Goal: Transaction & Acquisition: Purchase product/service

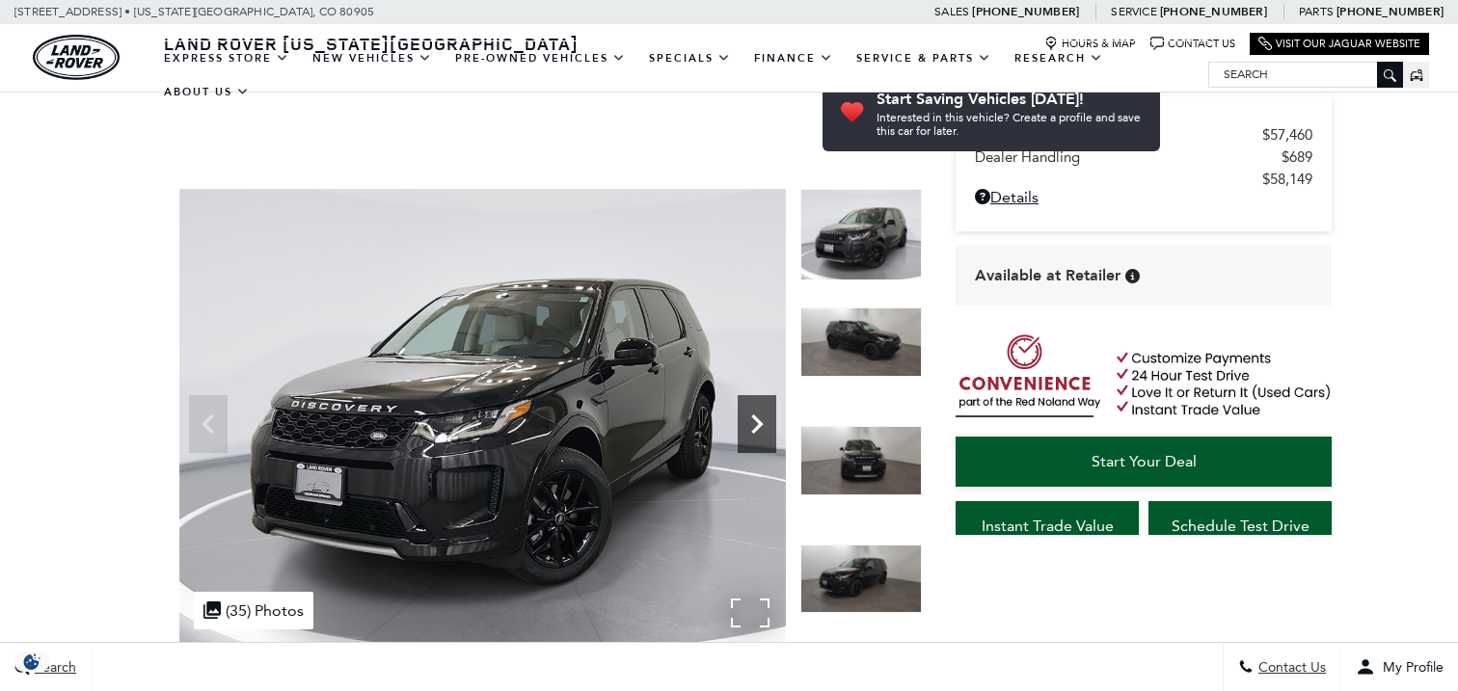
scroll to position [164, 0]
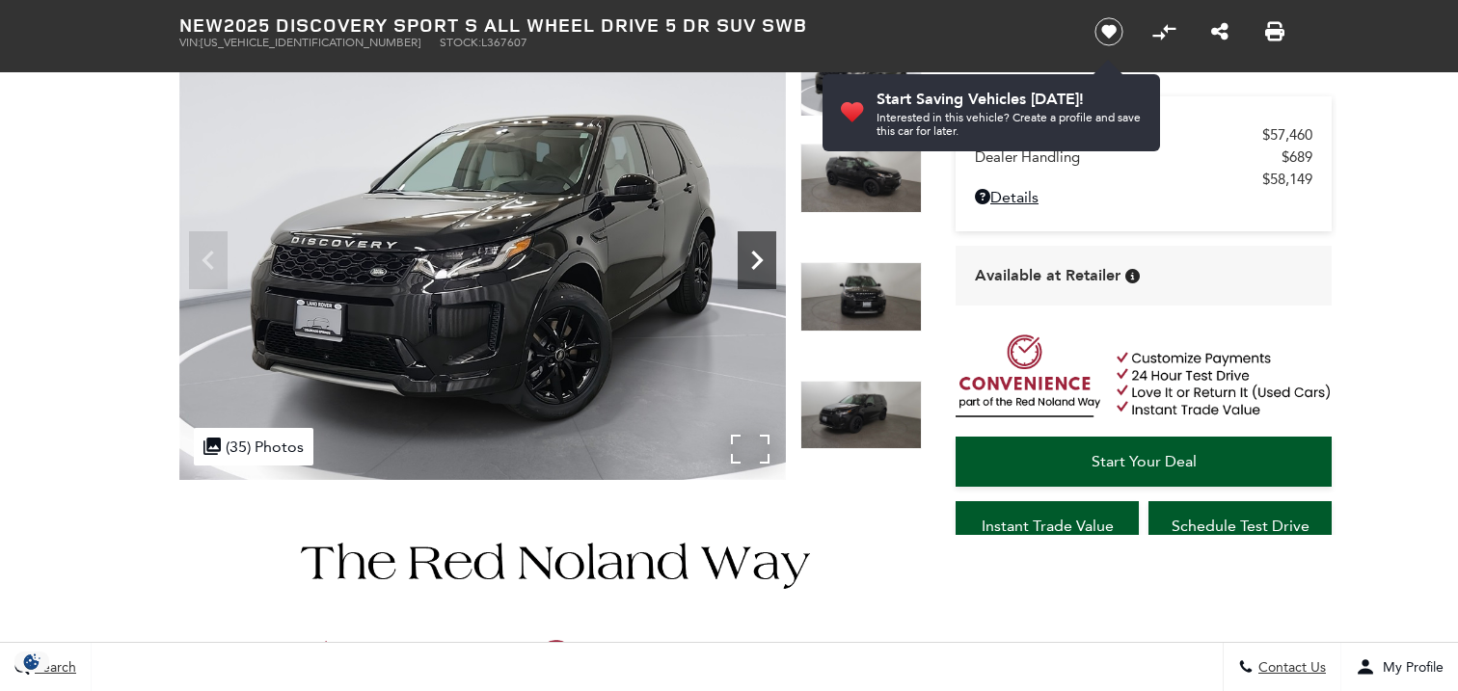
click at [751, 253] on icon "Next" at bounding box center [756, 260] width 39 height 39
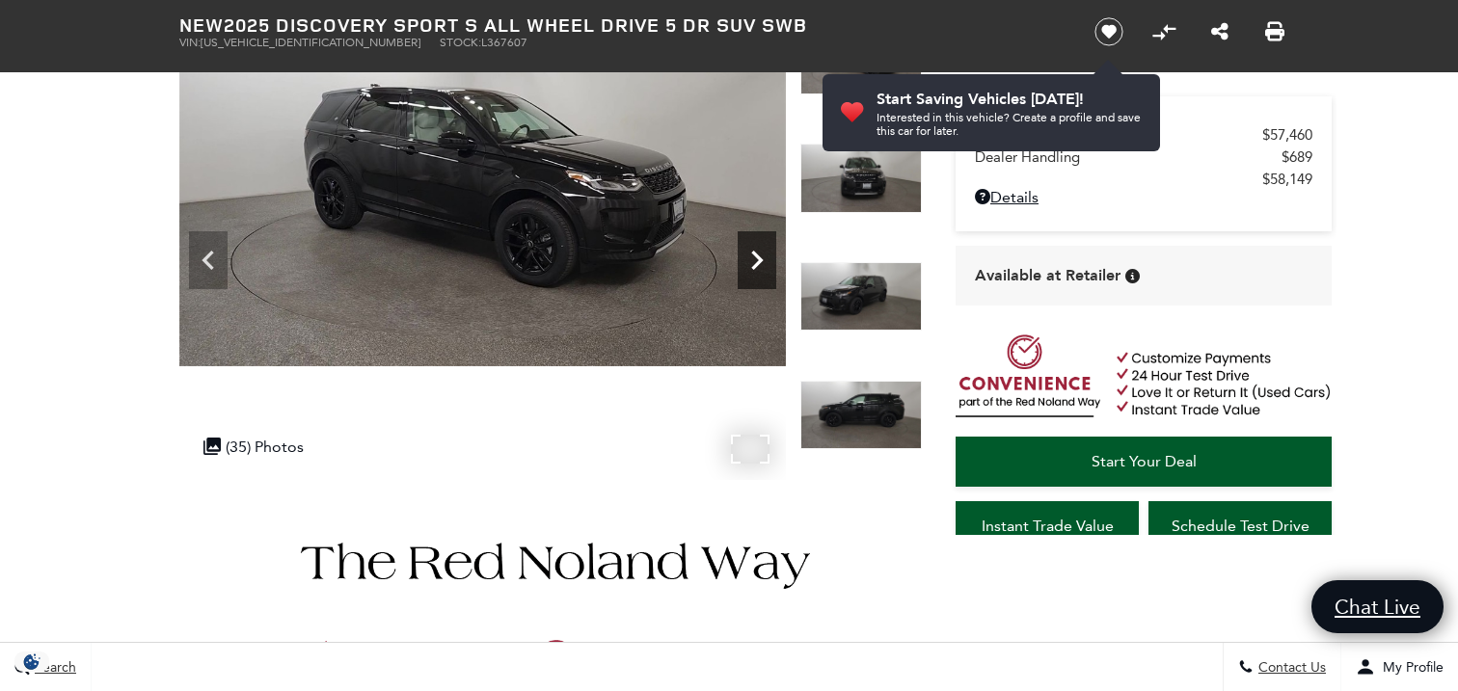
click at [753, 254] on icon "Next" at bounding box center [757, 260] width 12 height 19
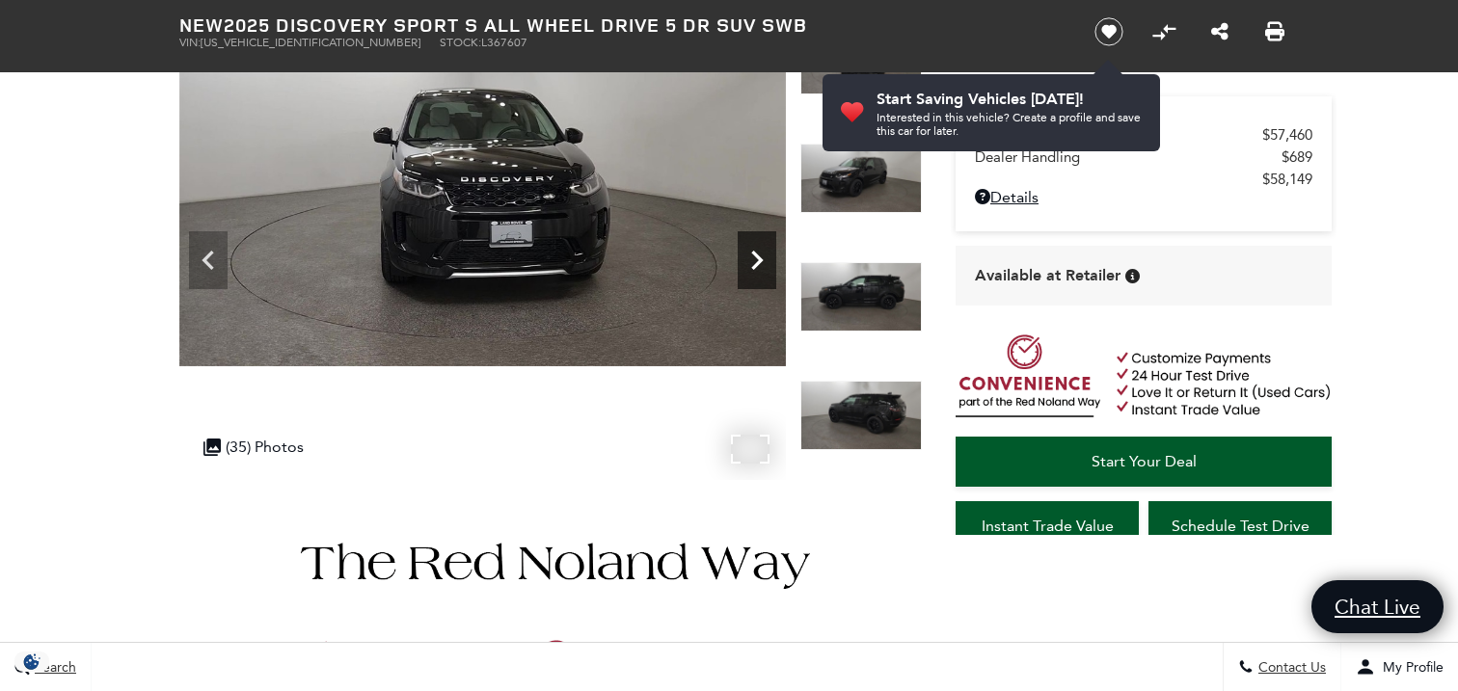
click at [753, 254] on icon "Next" at bounding box center [757, 260] width 12 height 19
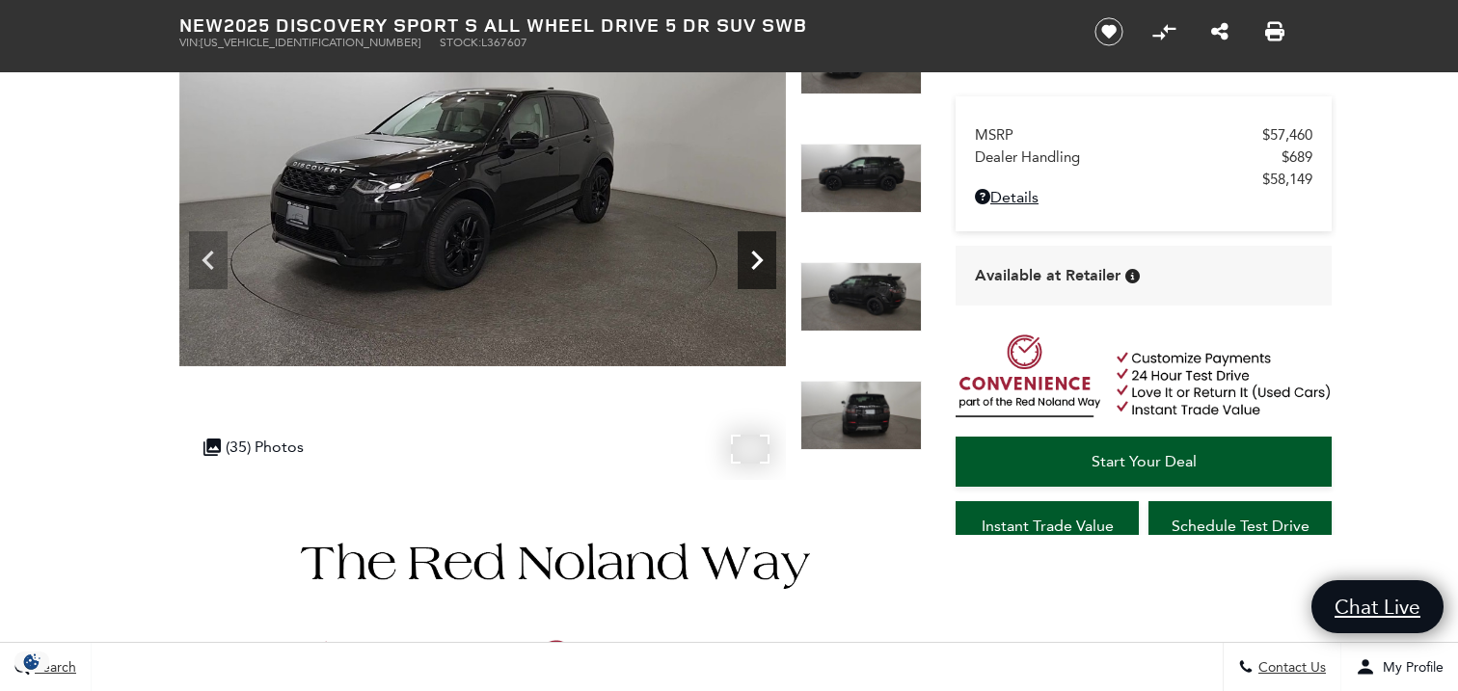
click at [755, 254] on icon "Next" at bounding box center [757, 260] width 12 height 19
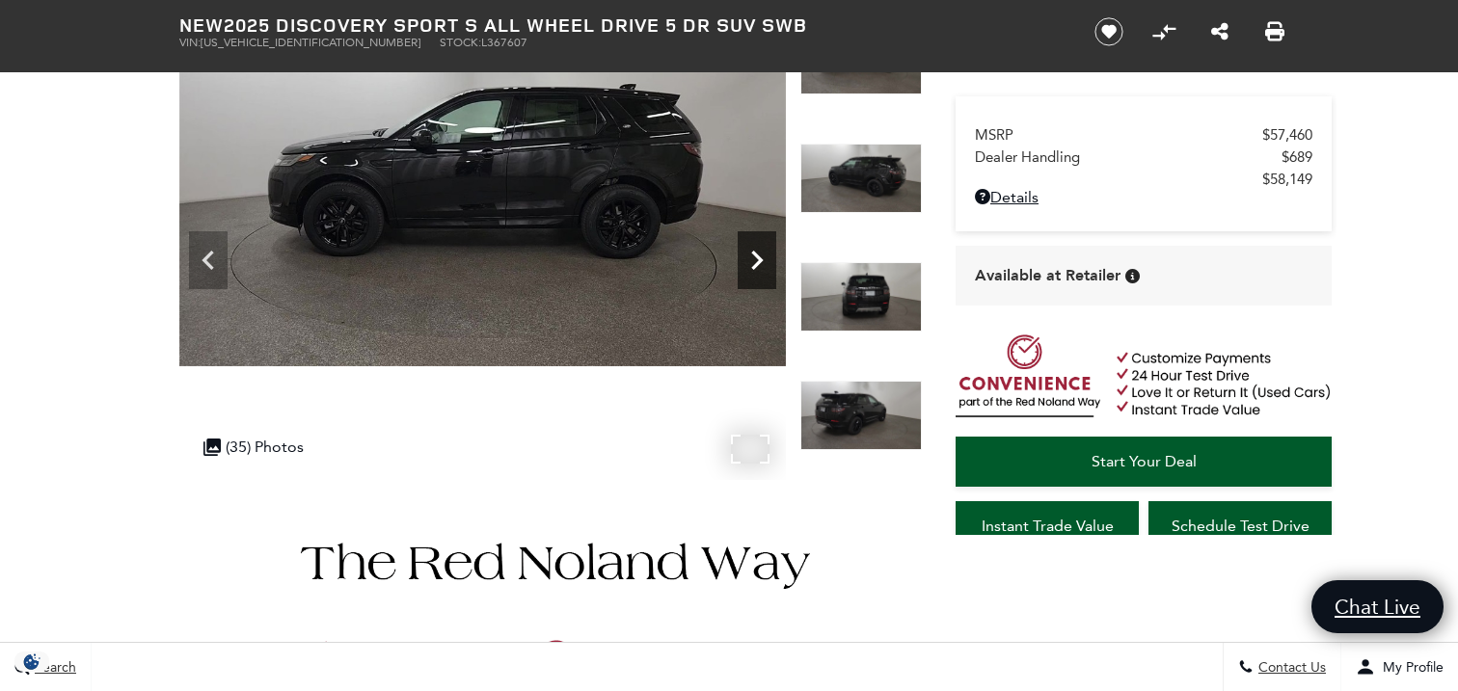
click at [756, 255] on icon "Next" at bounding box center [757, 260] width 12 height 19
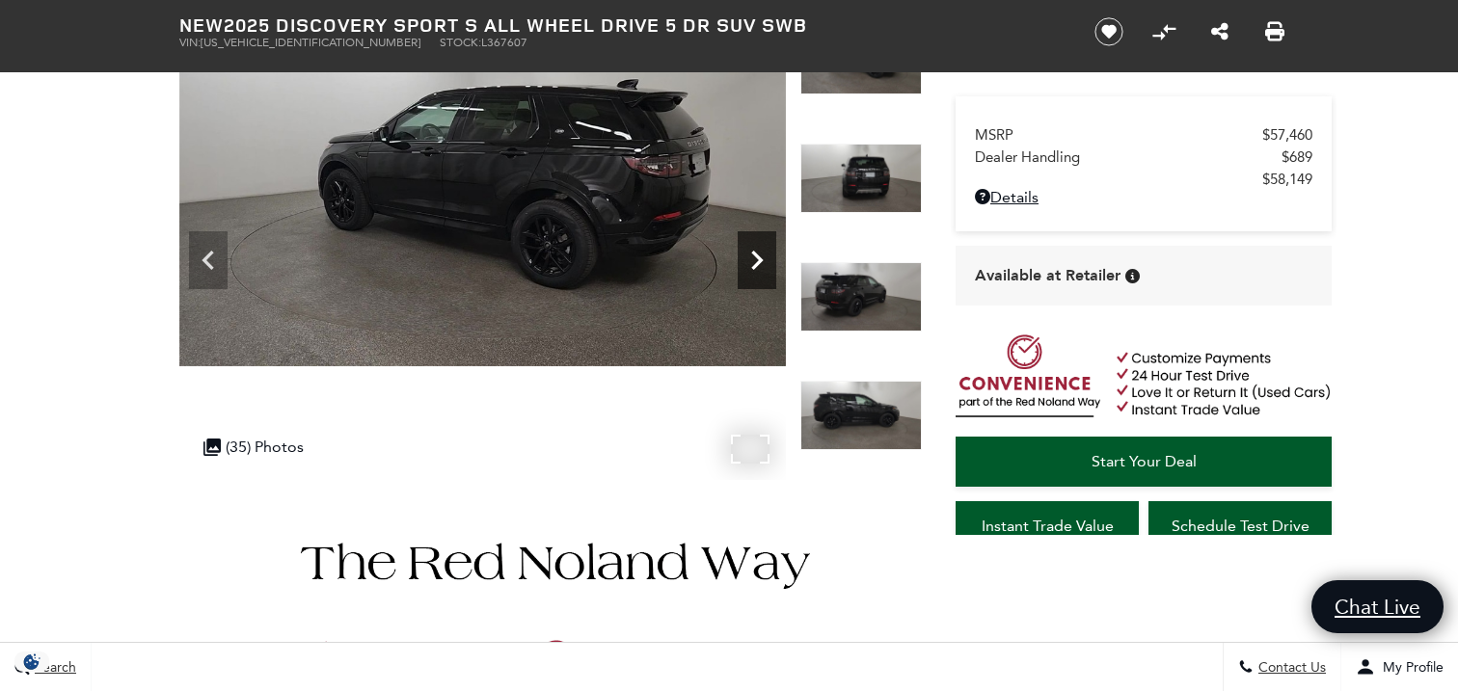
click at [756, 255] on icon "Next" at bounding box center [757, 260] width 12 height 19
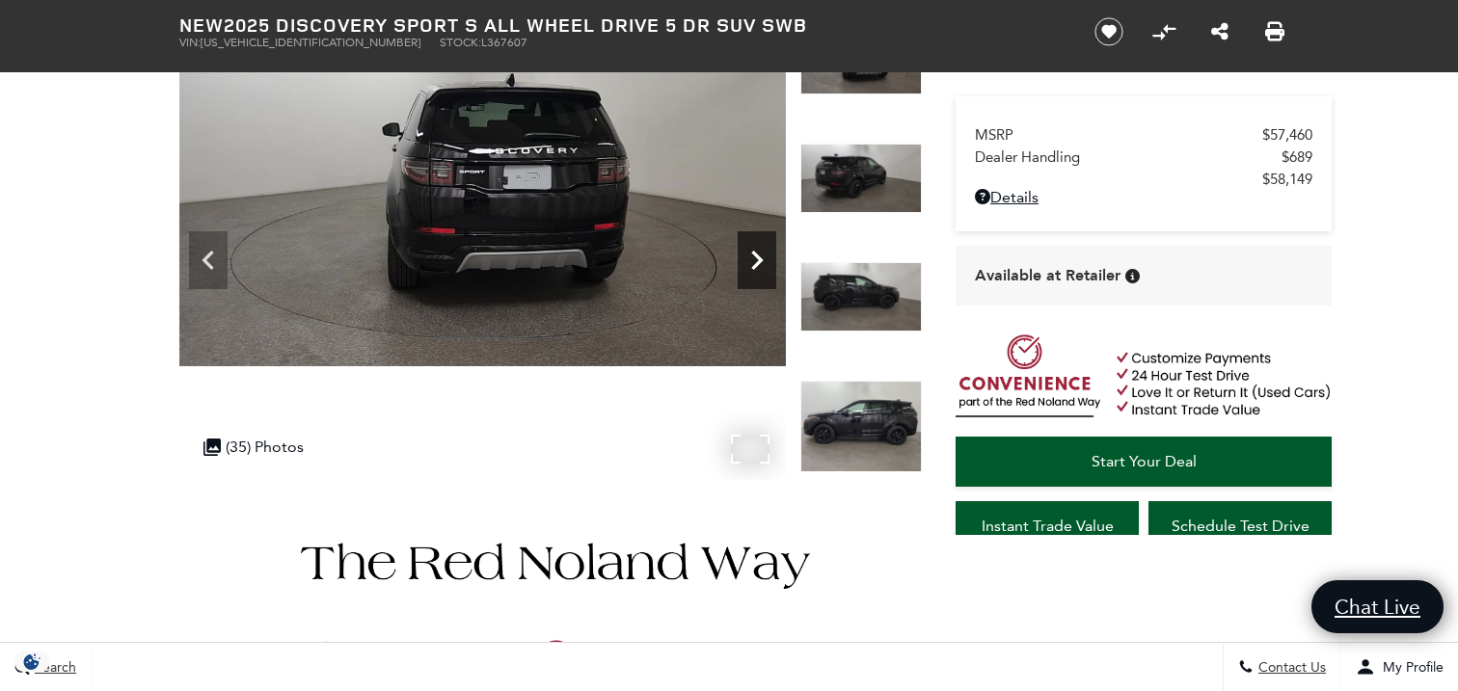
click at [756, 255] on icon "Next" at bounding box center [757, 260] width 12 height 19
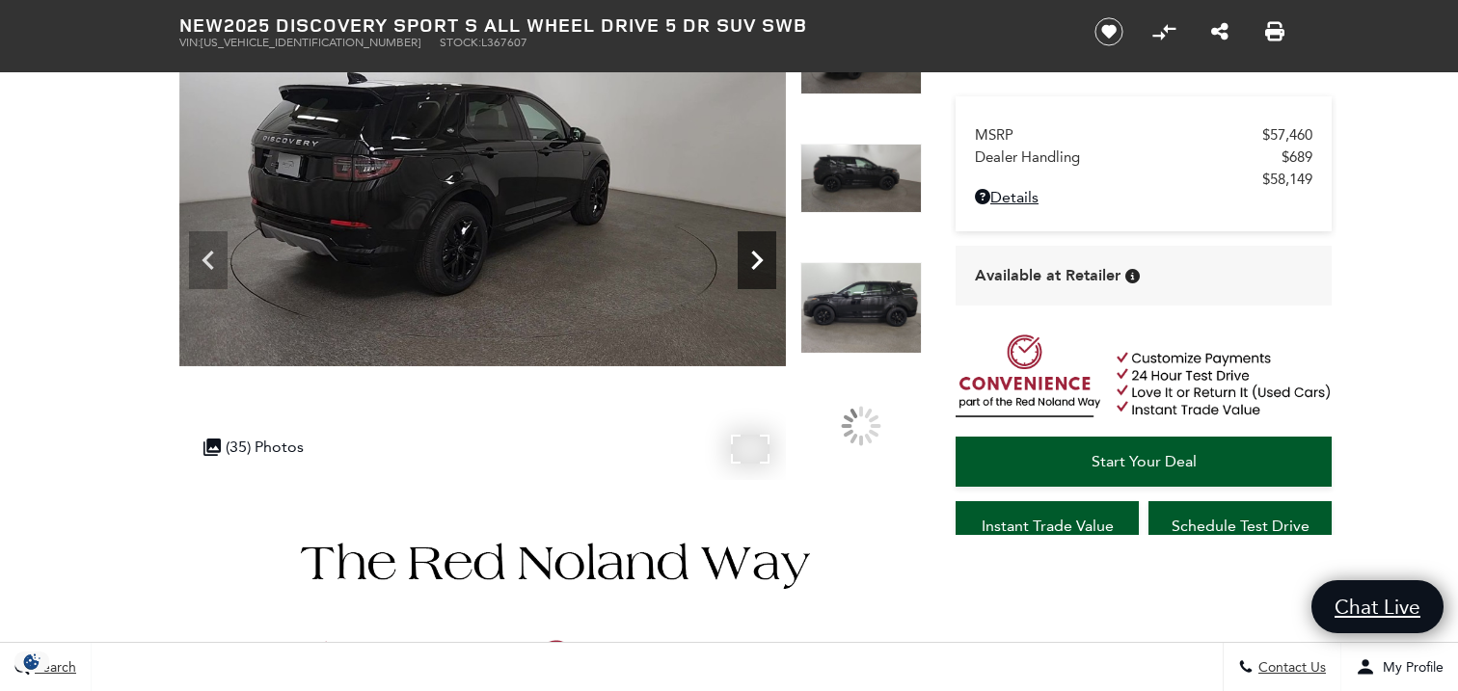
click at [756, 255] on icon "Next" at bounding box center [757, 260] width 12 height 19
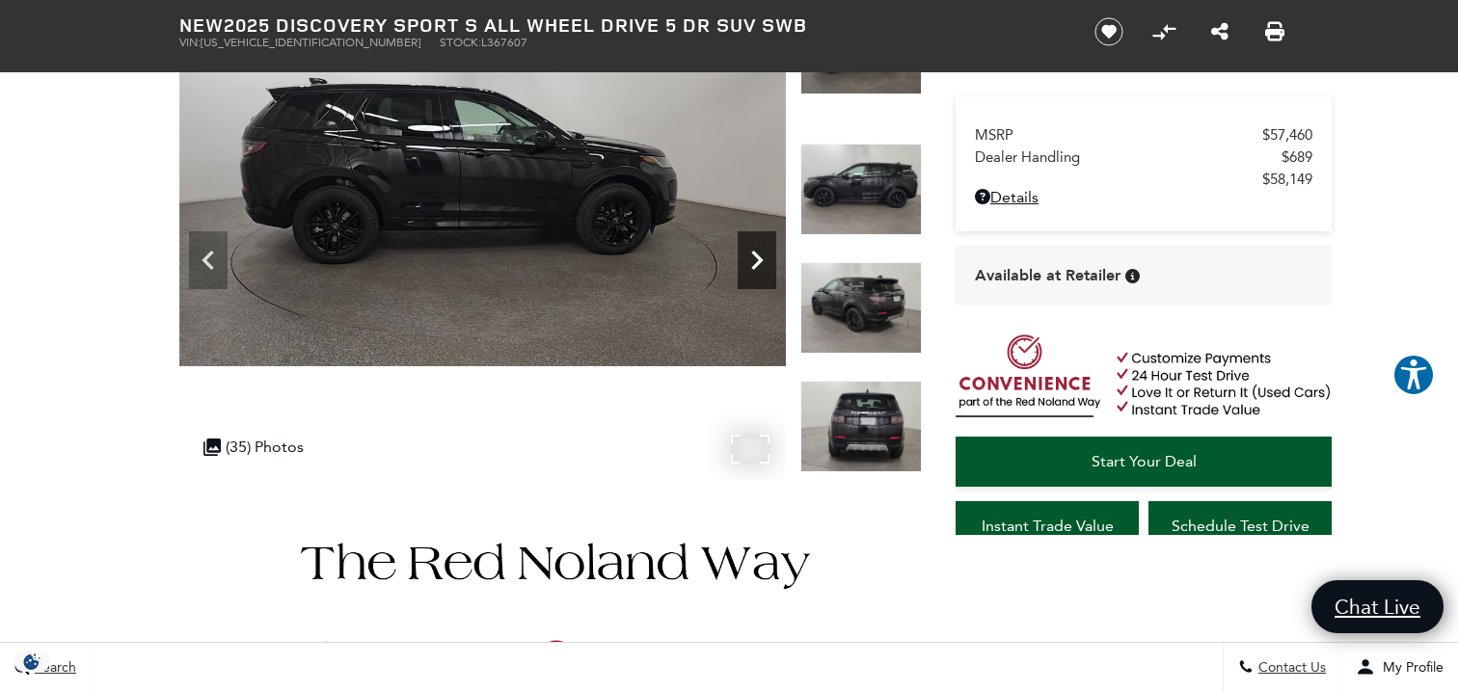
click at [756, 255] on icon "Next" at bounding box center [757, 260] width 12 height 19
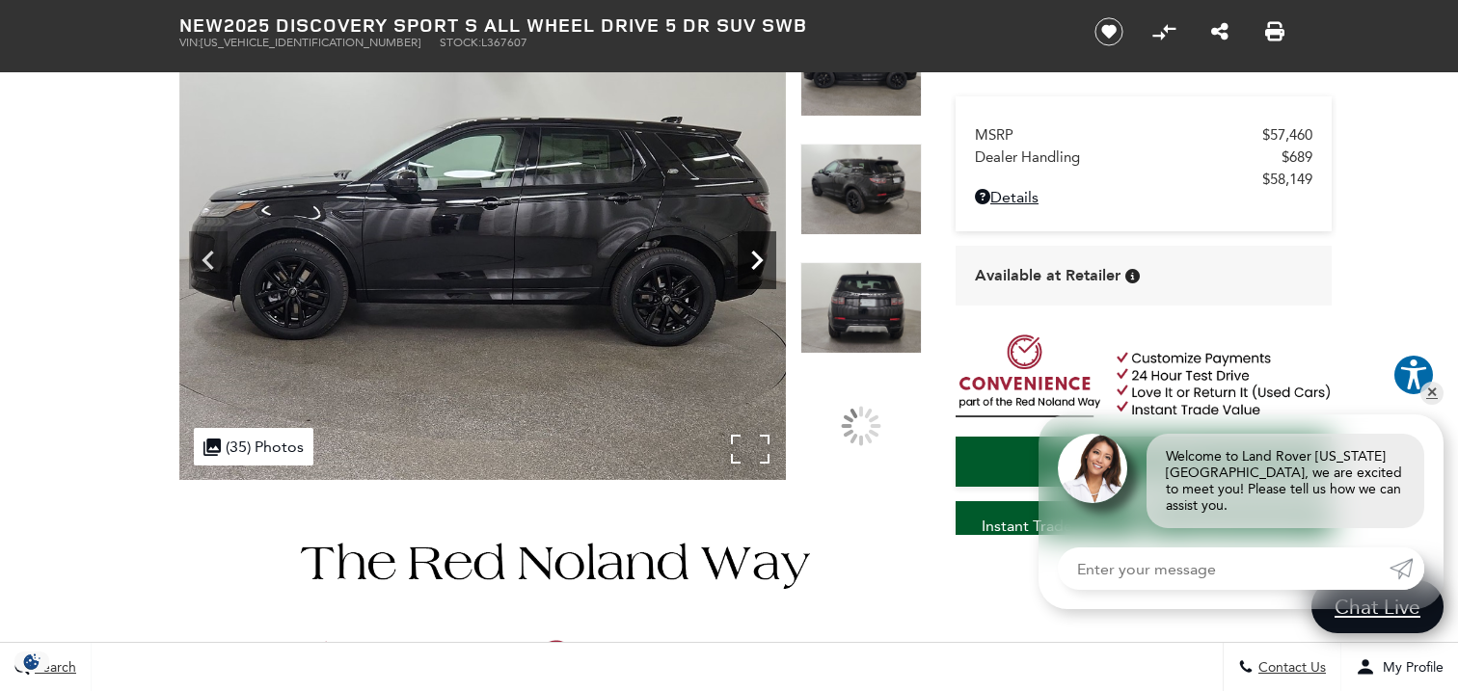
click at [756, 255] on icon "Next" at bounding box center [757, 260] width 12 height 19
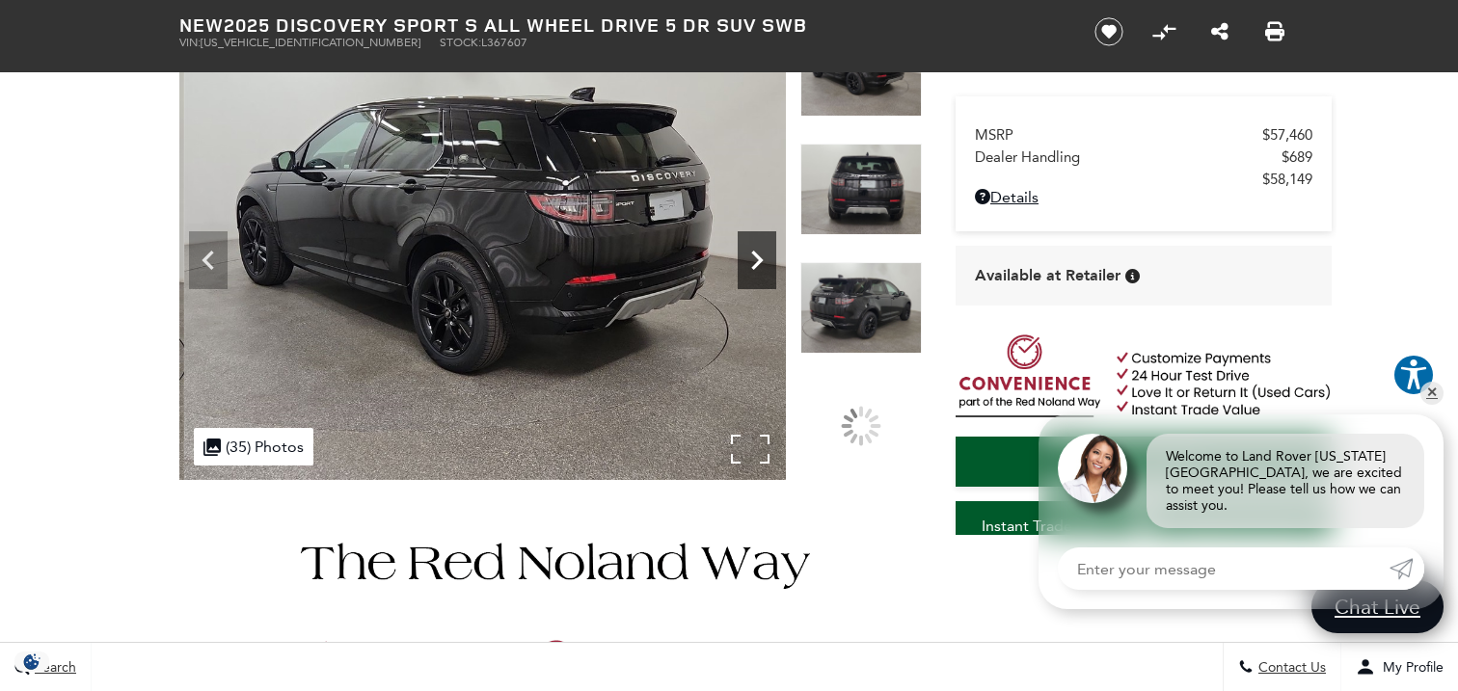
click at [757, 256] on icon "Next" at bounding box center [757, 260] width 12 height 19
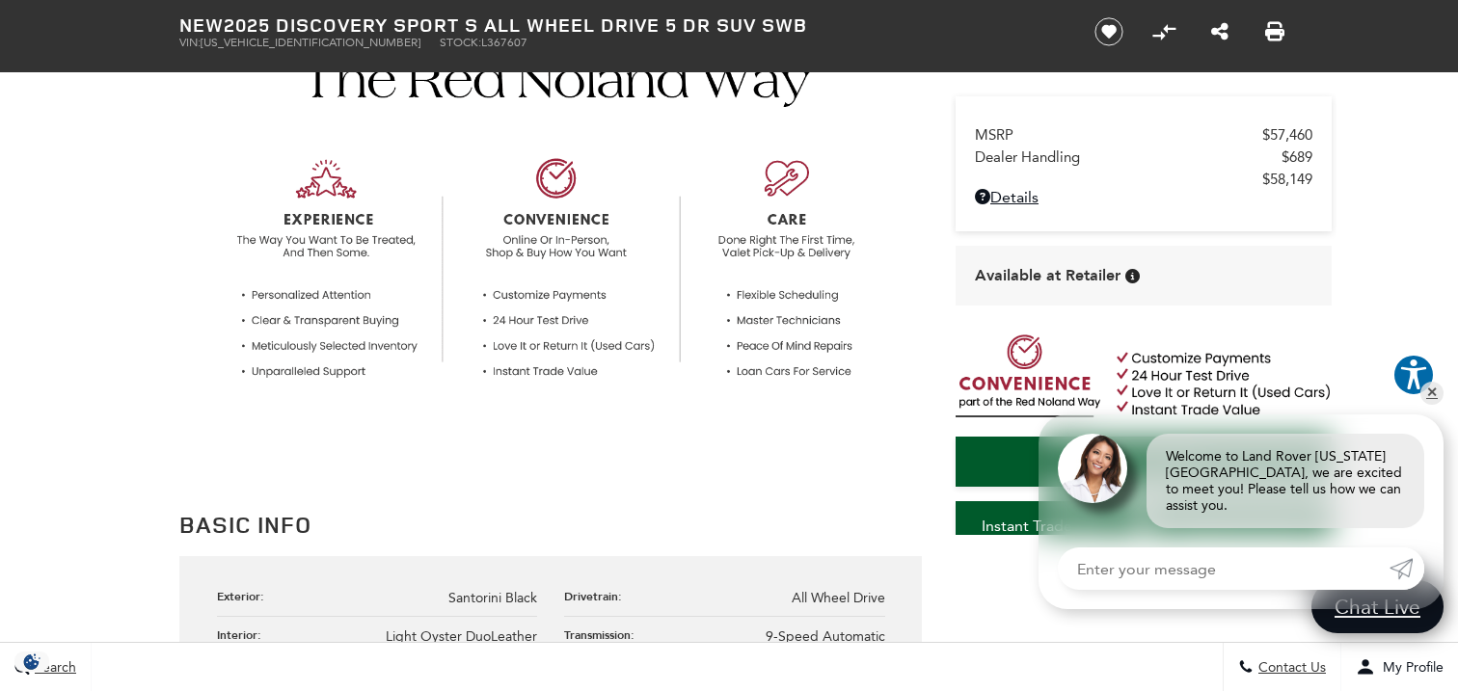
scroll to position [640, 0]
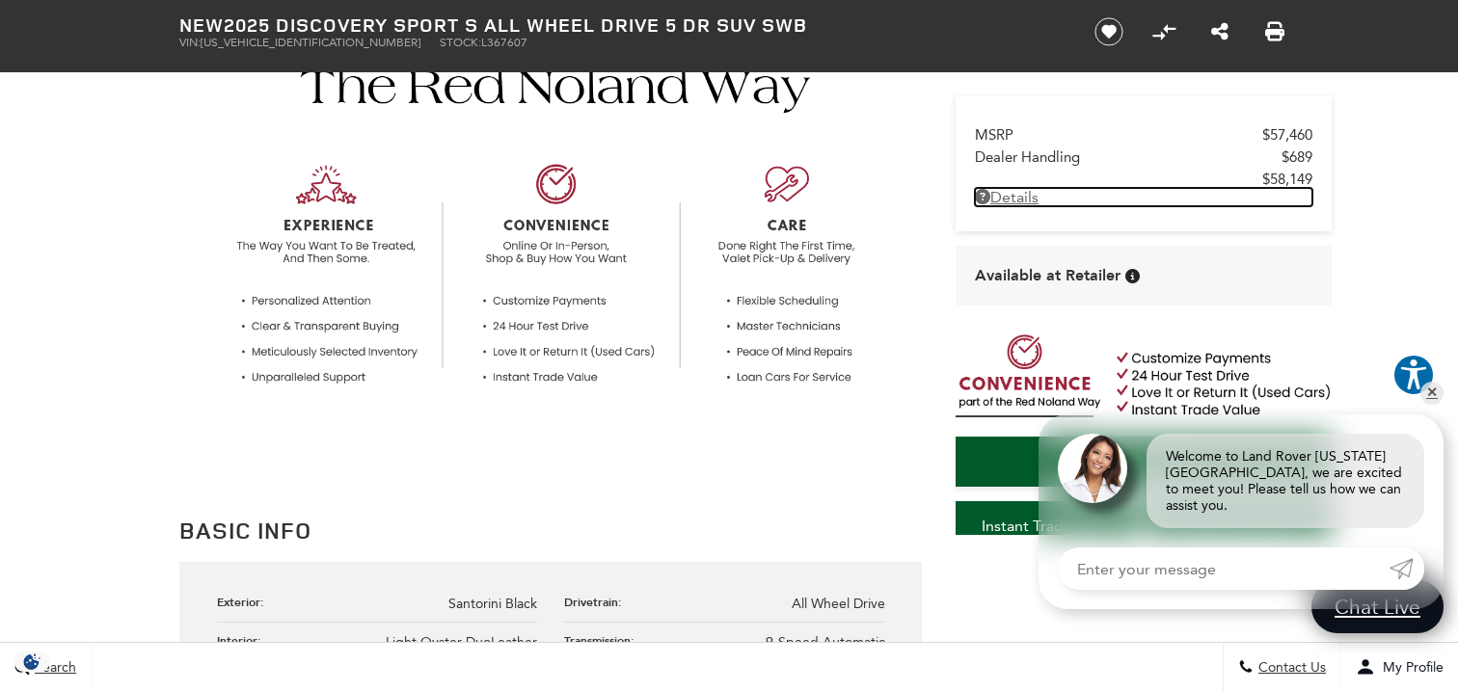
click at [1010, 206] on link "Details New 2025 Discovery Sport S All Wheel Drive 5 dr SUV SWB" at bounding box center [1143, 197] width 337 height 18
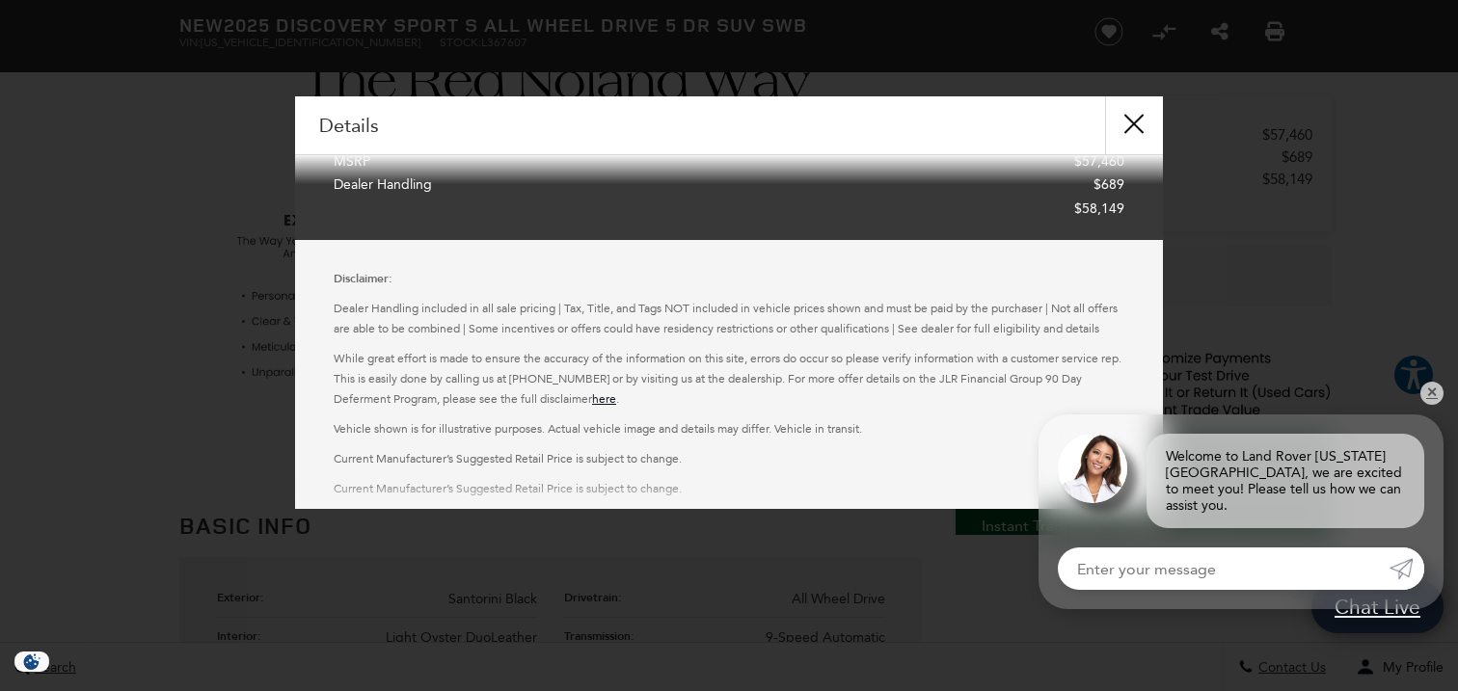
scroll to position [253, 0]
click at [1143, 105] on button "close" at bounding box center [1134, 125] width 58 height 58
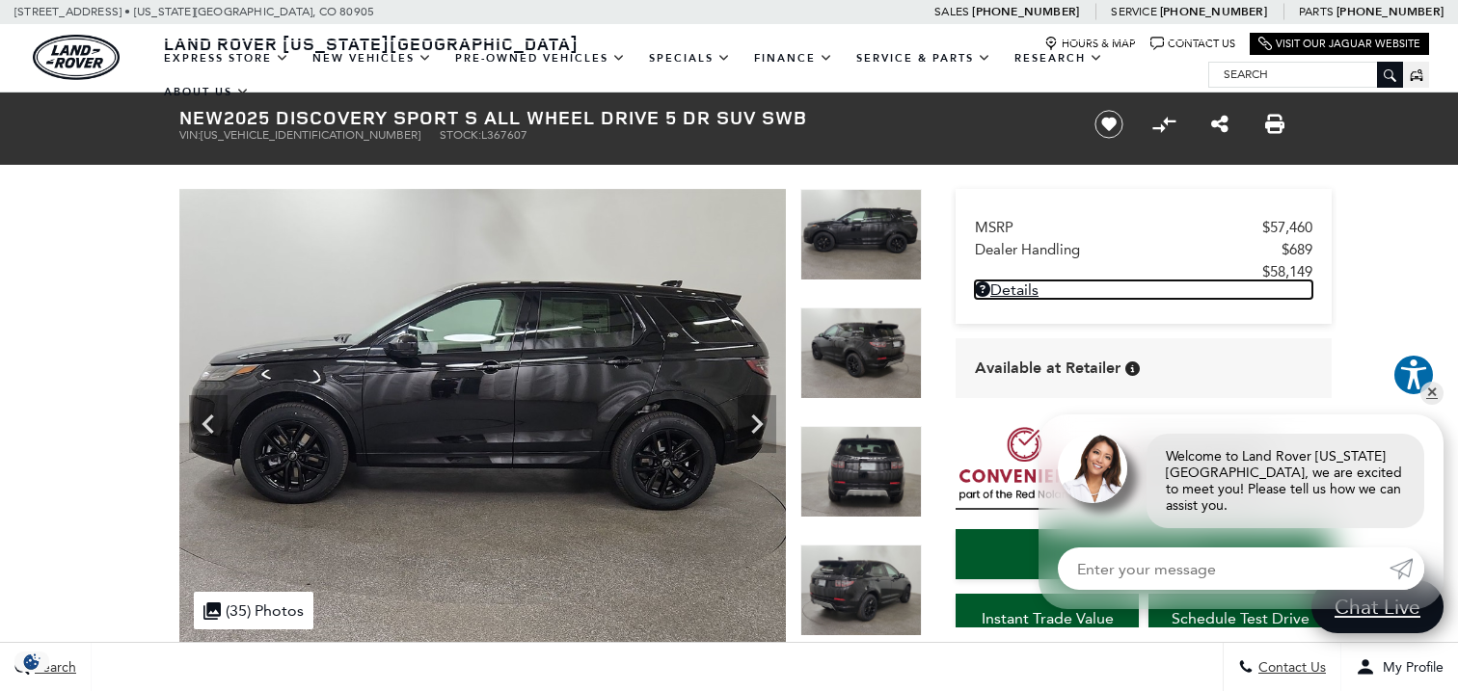
scroll to position [0, 0]
